Goal: Navigation & Orientation: Go to known website

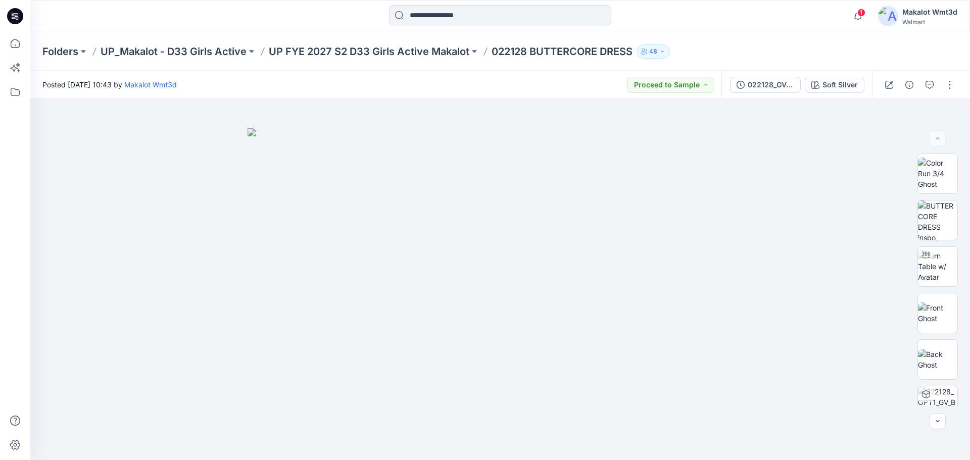
click at [328, 21] on div at bounding box center [500, 16] width 470 height 22
click at [8, 16] on icon at bounding box center [15, 16] width 16 height 16
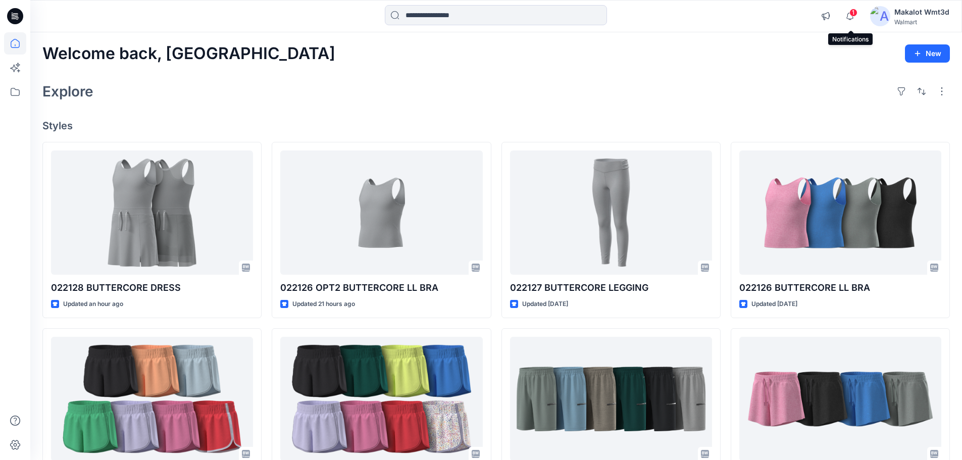
click at [852, 15] on span "1" at bounding box center [853, 13] width 8 height 8
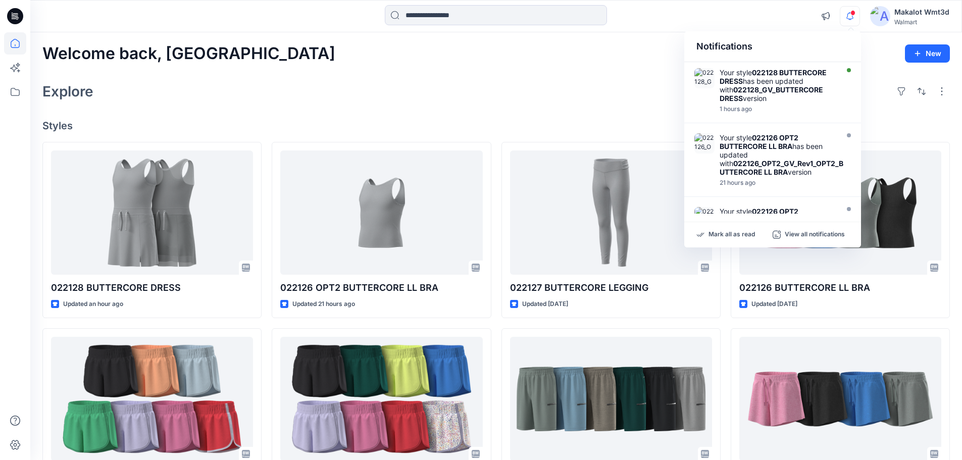
click at [741, 229] on div "Mark all as read View all notifications" at bounding box center [772, 234] width 177 height 25
click at [736, 237] on p "Mark all as read" at bounding box center [731, 234] width 46 height 9
click at [411, 91] on div "Explore" at bounding box center [495, 91] width 907 height 24
